Goal: Information Seeking & Learning: Learn about a topic

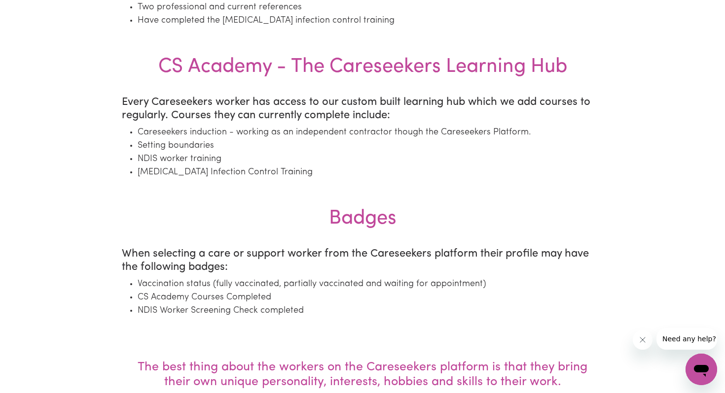
scroll to position [978, 0]
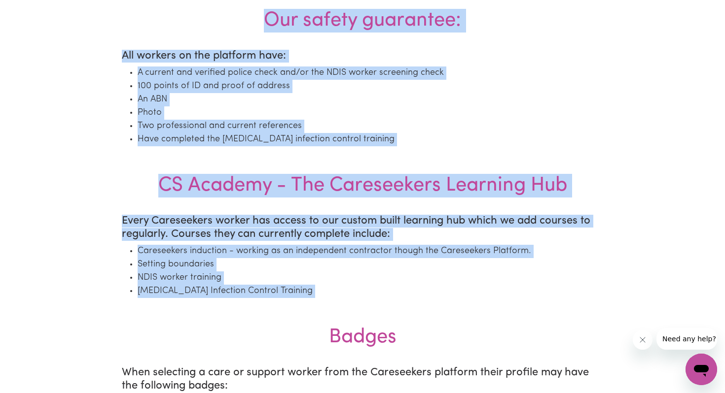
drag, startPoint x: 254, startPoint y: 21, endPoint x: 303, endPoint y: 329, distance: 312.0
copy main "Our safety guarantee: All workers on the platform have: A current and verified …"
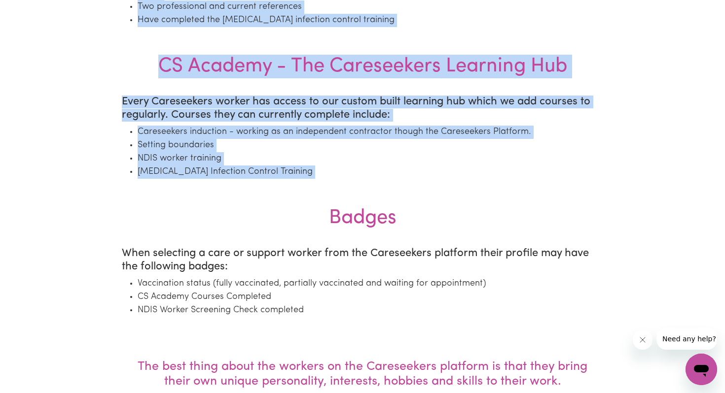
scroll to position [1098, 0]
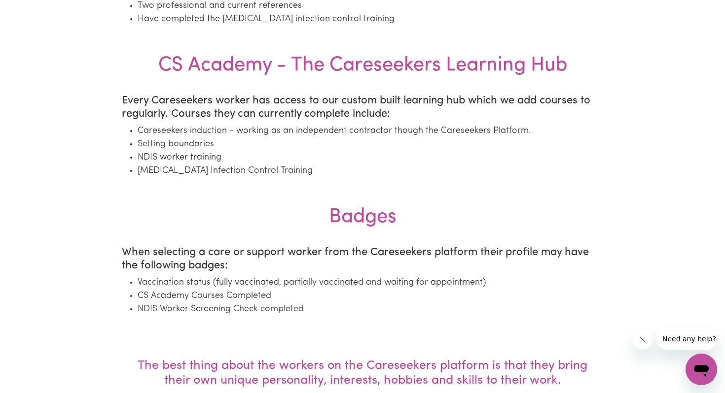
click at [301, 320] on section "Badges When selecting a care or support worker from the Careseekers platform th…" at bounding box center [362, 265] width 493 height 139
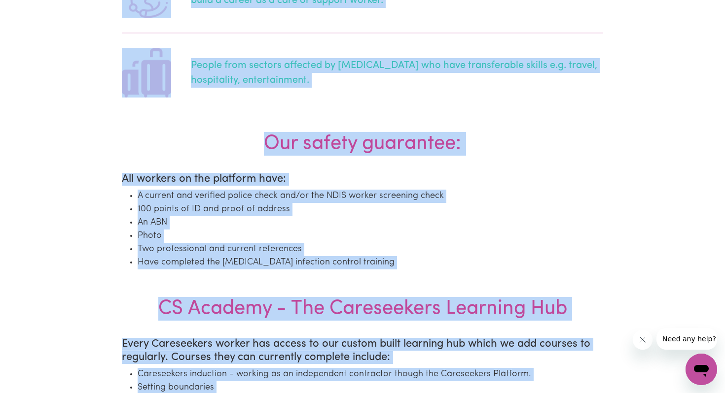
scroll to position [787, 0]
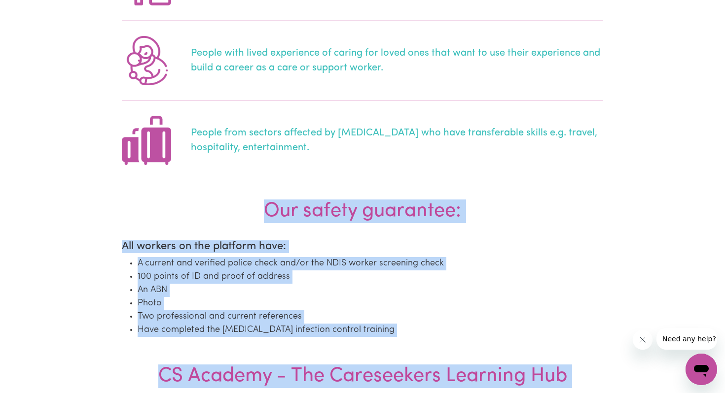
drag, startPoint x: 303, startPoint y: 309, endPoint x: 273, endPoint y: 198, distance: 115.5
click at [273, 198] on main "The Workers The Workers On The Careseekers Platform The Careseekers Platform is…" at bounding box center [362, 81] width 725 height 1666
copy main "Our safety guarantee: All workers on the platform have: A current and verified …"
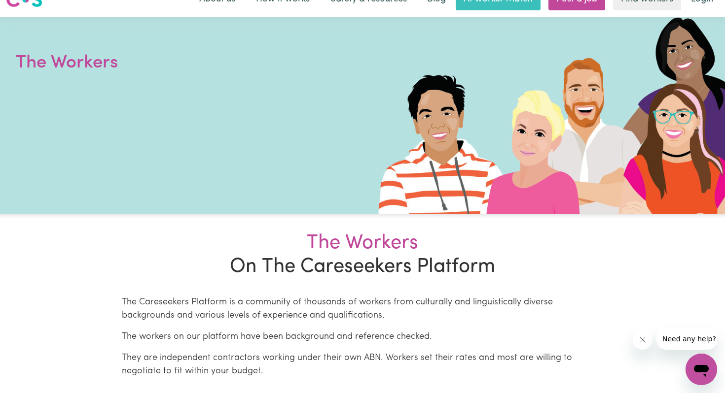
scroll to position [0, 0]
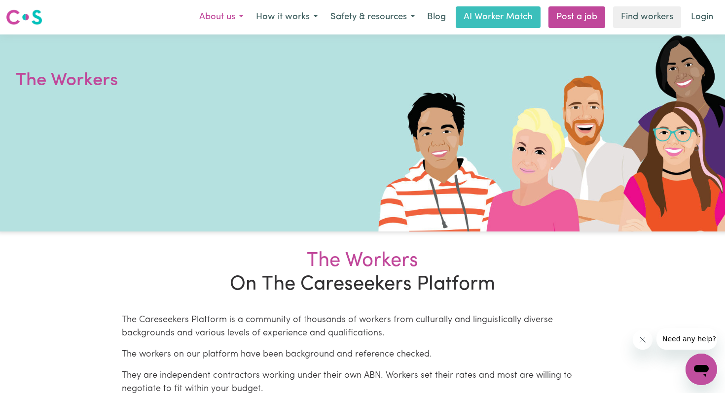
click at [231, 13] on button "About us" at bounding box center [221, 17] width 57 height 21
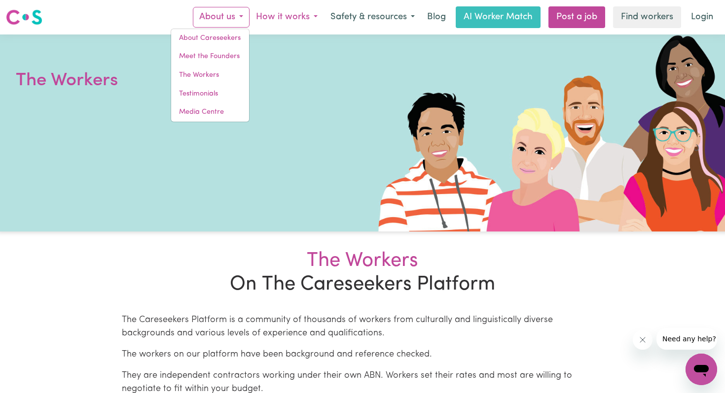
click at [297, 18] on button "How it works" at bounding box center [286, 17] width 74 height 21
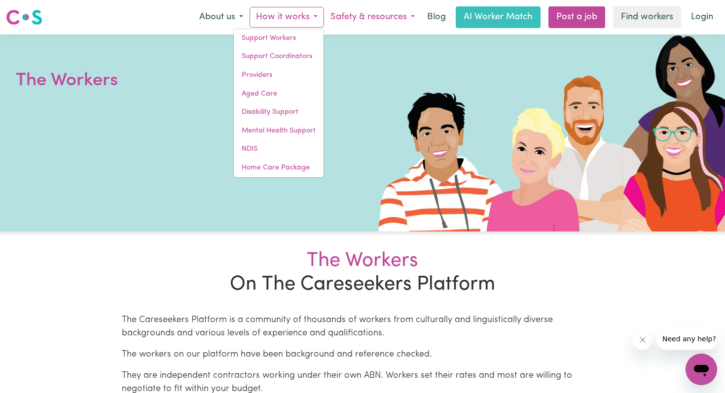
click at [372, 18] on button "Safety & resources" at bounding box center [372, 17] width 97 height 21
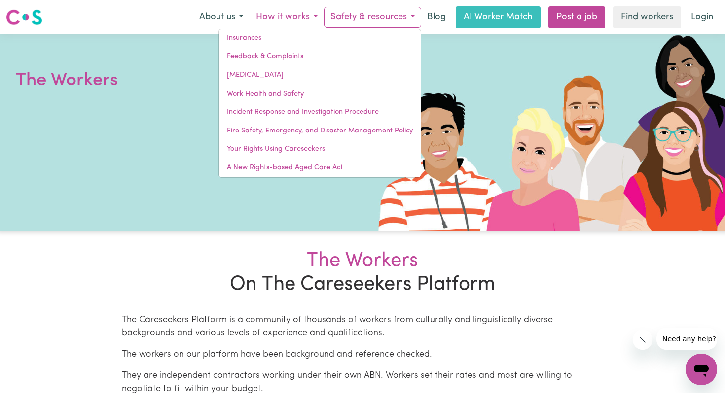
click at [312, 8] on button "How it works" at bounding box center [286, 17] width 74 height 21
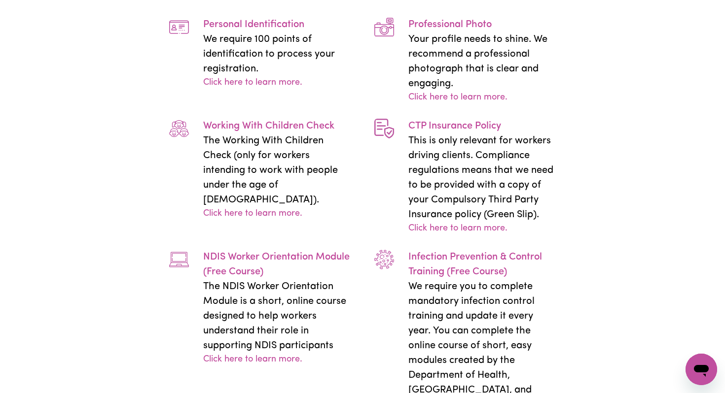
scroll to position [2386, 0]
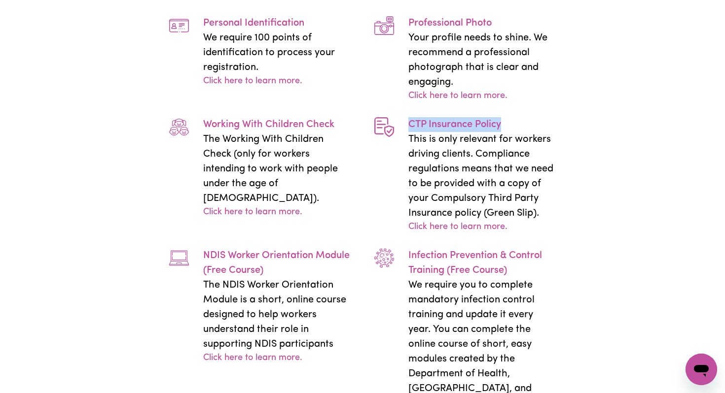
drag, startPoint x: 409, startPoint y: 96, endPoint x: 514, endPoint y: 90, distance: 105.2
click at [514, 117] on p "CTP Insurance Policy" at bounding box center [481, 124] width 147 height 15
copy p "CTP Insurance Policy"
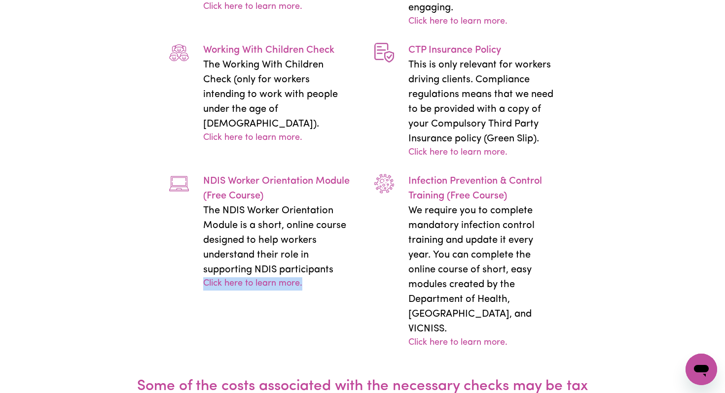
scroll to position [2449, 0]
